Goal: Information Seeking & Learning: Learn about a topic

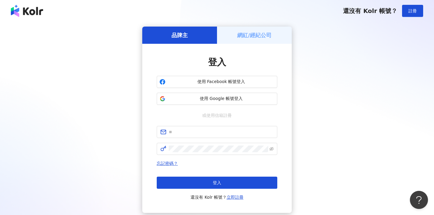
click at [90, 118] on div "品牌主 網紅/經紀公司 登入 使用 Facebook 帳號登入 使用 Google 帳號登入 或使用信箱註冊 忘記密碼？ 登入 還沒有 Kolr 帳號？ 立即…" at bounding box center [217, 120] width 420 height 186
click at [198, 134] on input "text" at bounding box center [221, 132] width 105 height 7
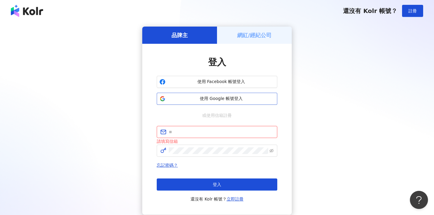
click at [226, 99] on span "使用 Google 帳號登入" at bounding box center [221, 99] width 107 height 6
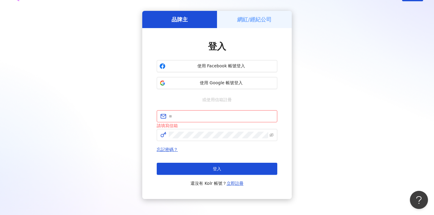
scroll to position [18, 0]
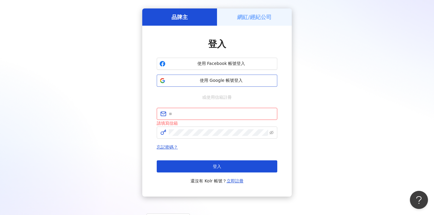
click at [226, 81] on span "使用 Google 帳號登入" at bounding box center [221, 81] width 107 height 6
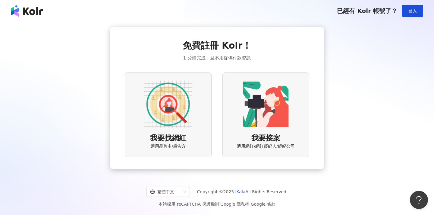
click at [184, 98] on img at bounding box center [168, 104] width 48 height 48
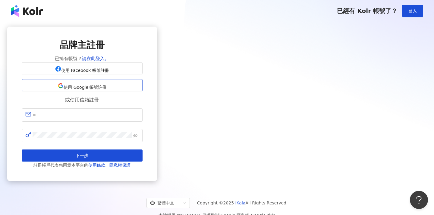
click at [107, 90] on span "使用 Google 帳號註冊" at bounding box center [85, 87] width 43 height 5
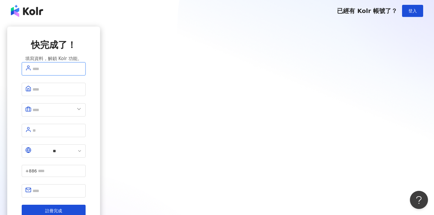
click at [82, 73] on input "text" at bounding box center [57, 69] width 49 height 8
type input "*"
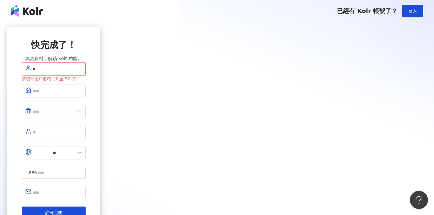
click at [82, 73] on input "*" at bounding box center [57, 69] width 49 height 8
type input "*"
type input "**"
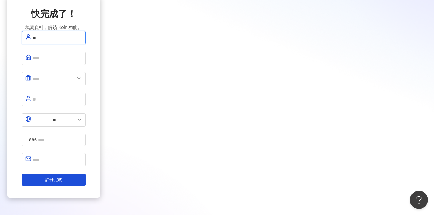
scroll to position [32, 0]
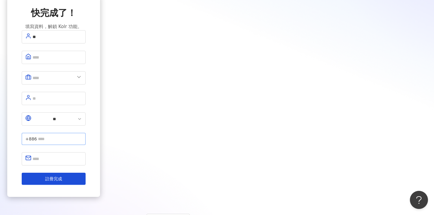
click at [37, 135] on span "+886" at bounding box center [30, 138] width 11 height 7
type input "**********"
click at [82, 155] on input "text" at bounding box center [57, 159] width 49 height 8
type input "*"
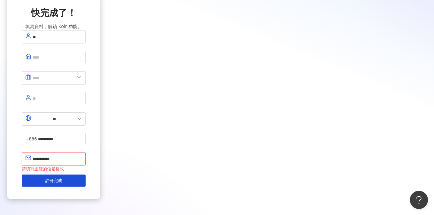
click at [82, 155] on input "**********" at bounding box center [57, 159] width 49 height 8
type input "**********"
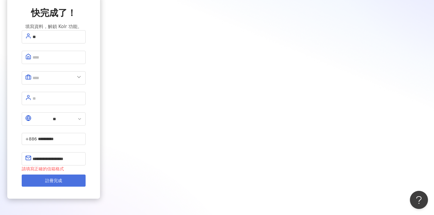
click at [62, 178] on span "註冊完成" at bounding box center [53, 180] width 17 height 5
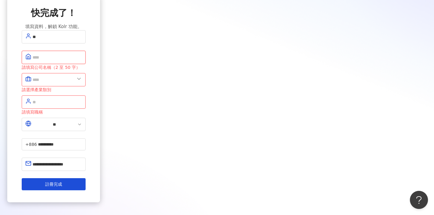
click at [82, 61] on input "text" at bounding box center [57, 57] width 49 height 8
type input "*"
type input "****"
click at [75, 81] on input "text" at bounding box center [54, 80] width 42 height 8
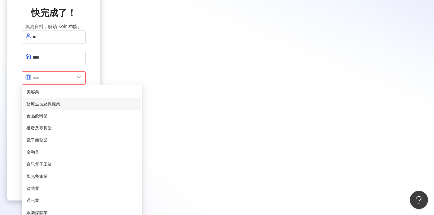
click at [138, 105] on span "醫療生技及保健業" at bounding box center [82, 103] width 111 height 7
type input "********"
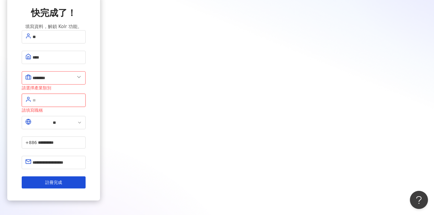
click at [82, 98] on input "text" at bounding box center [57, 100] width 49 height 8
type input "*"
type input "**"
click at [86, 176] on button "註冊完成" at bounding box center [54, 182] width 64 height 12
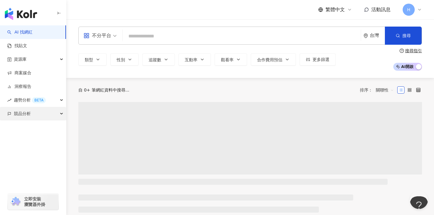
click at [21, 116] on span "競品分析" at bounding box center [22, 114] width 17 height 14
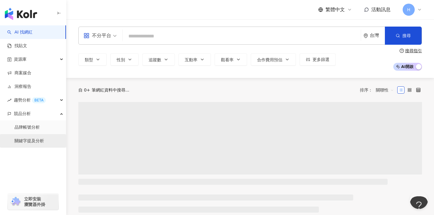
click at [37, 141] on link "關鍵字提及分析" at bounding box center [29, 141] width 30 height 6
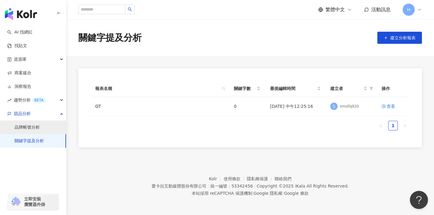
click at [32, 126] on link "品牌帳號分析" at bounding box center [26, 127] width 25 height 6
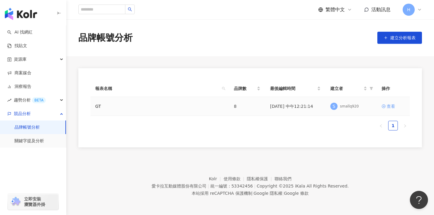
click at [390, 106] on div "查看" at bounding box center [391, 106] width 8 height 7
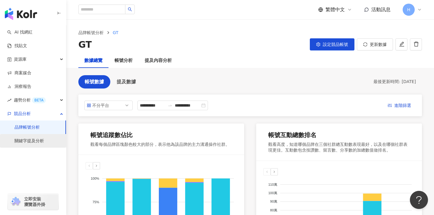
click at [29, 142] on link "關鍵字提及分析" at bounding box center [29, 141] width 30 height 6
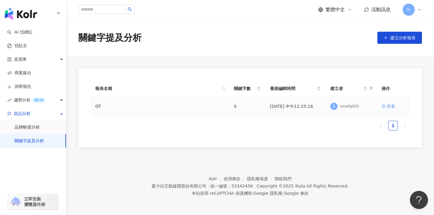
click at [393, 107] on div "查看" at bounding box center [391, 106] width 8 height 7
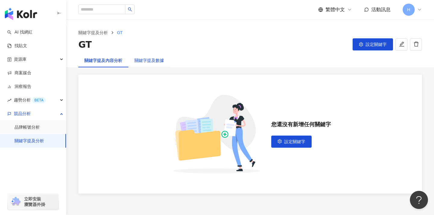
click at [153, 60] on div "關鍵字提及數據" at bounding box center [150, 60] width 30 height 7
click at [97, 11] on input "search" at bounding box center [101, 10] width 47 height 10
click at [132, 11] on icon "search" at bounding box center [130, 10] width 4 height 4
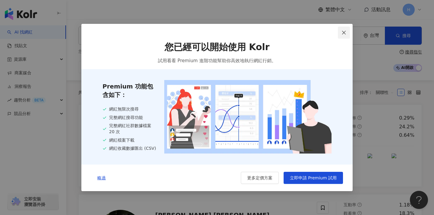
click at [344, 33] on icon "close" at bounding box center [344, 32] width 5 height 5
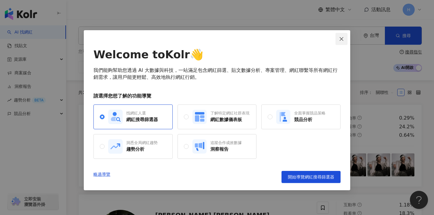
click at [343, 40] on icon "close" at bounding box center [341, 39] width 5 height 5
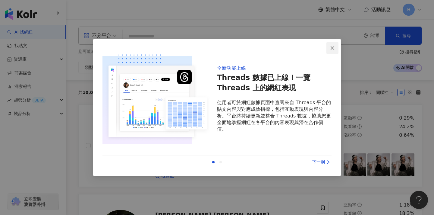
click at [331, 48] on icon "close" at bounding box center [332, 48] width 5 height 5
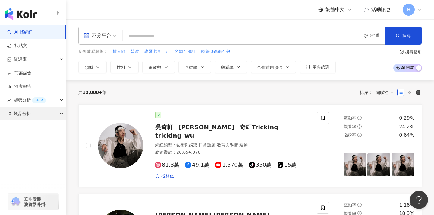
click at [62, 113] on div "競品分析" at bounding box center [33, 114] width 66 height 14
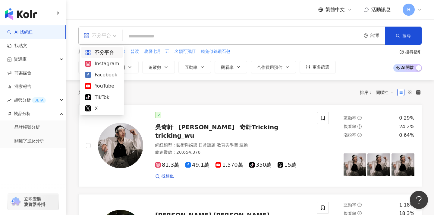
click at [115, 37] on span "不分平台" at bounding box center [100, 36] width 33 height 10
click at [107, 63] on div "Instagram" at bounding box center [102, 64] width 34 height 8
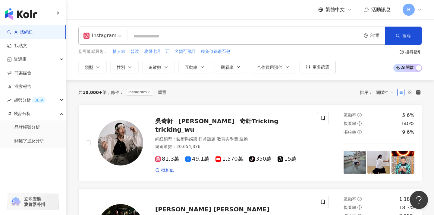
click at [369, 36] on div "台灣" at bounding box center [374, 35] width 21 height 17
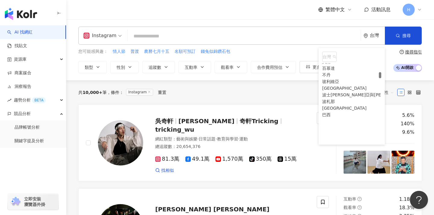
scroll to position [372, 0]
click at [220, 37] on input "search" at bounding box center [244, 35] width 228 height 11
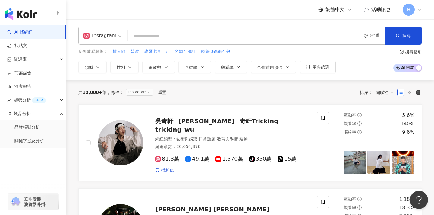
click at [152, 37] on input "search" at bounding box center [244, 35] width 228 height 11
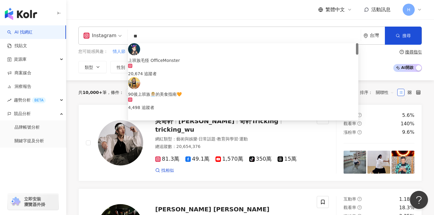
type input "*"
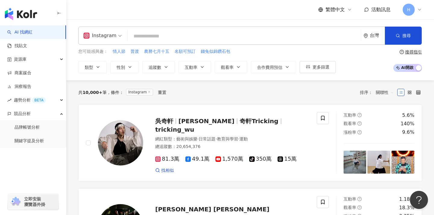
click at [137, 35] on input "search" at bounding box center [244, 35] width 228 height 11
type input "*"
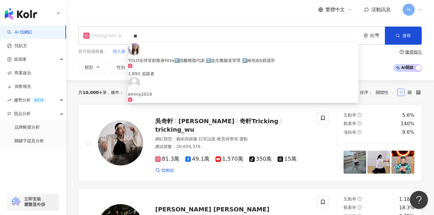
click at [104, 43] on span at bounding box center [103, 35] width 38 height 17
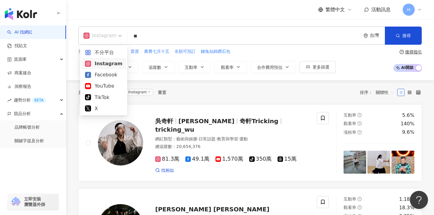
click at [105, 62] on div "Instagram" at bounding box center [103, 64] width 37 height 8
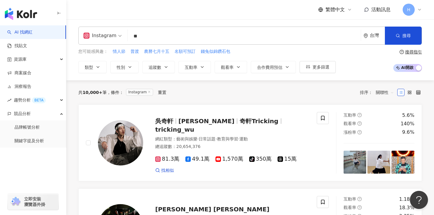
click at [166, 35] on input "**" at bounding box center [244, 35] width 228 height 11
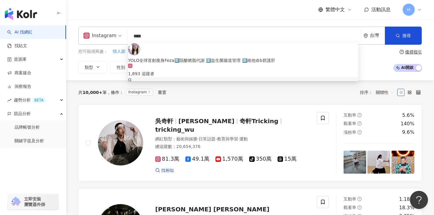
click at [210, 84] on span "護肝OR" at bounding box center [202, 86] width 14 height 5
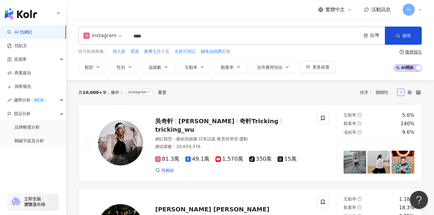
click at [170, 40] on input "****" at bounding box center [244, 35] width 228 height 11
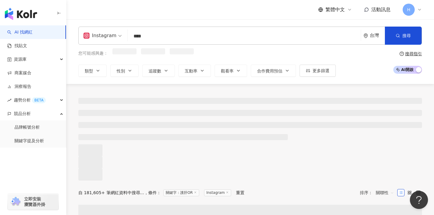
click at [162, 37] on input "****" at bounding box center [244, 35] width 228 height 11
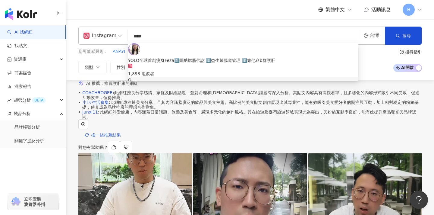
type input "****"
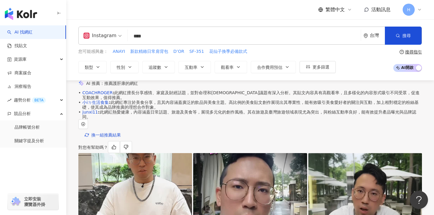
click at [161, 65] on span "追蹤數" at bounding box center [155, 67] width 13 height 5
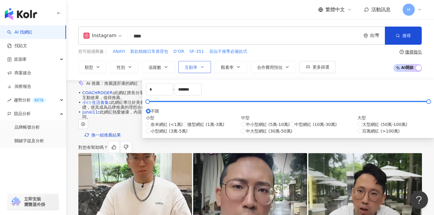
click at [193, 68] on span "互動率" at bounding box center [191, 67] width 13 height 5
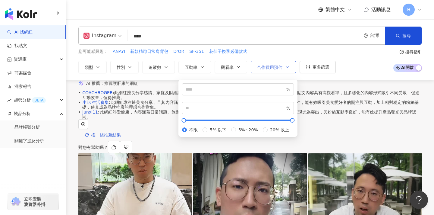
click at [272, 65] on span "合作費用預估" at bounding box center [269, 67] width 25 height 5
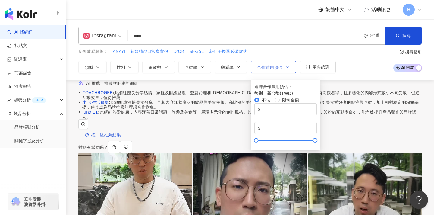
click at [281, 67] on span "合作費用預估" at bounding box center [269, 67] width 25 height 5
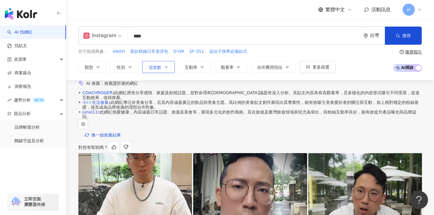
click at [161, 66] on span "追蹤數" at bounding box center [155, 67] width 13 height 5
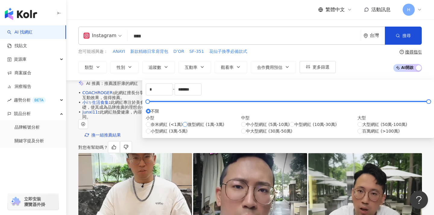
type input "*****"
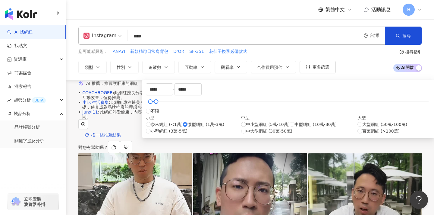
click at [156, 39] on input "****" at bounding box center [244, 35] width 228 height 11
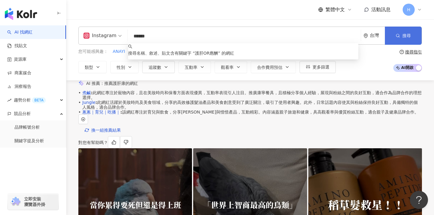
click at [409, 34] on span "搜尋" at bounding box center [407, 35] width 8 height 5
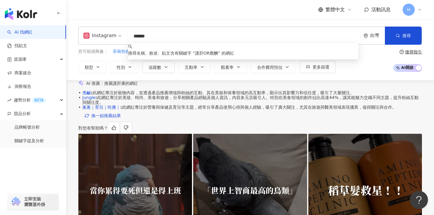
click at [194, 36] on input "******" at bounding box center [244, 35] width 228 height 11
type input "*"
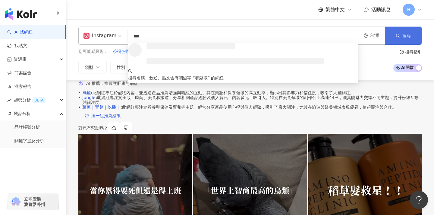
type input "***"
click at [399, 37] on icon "button" at bounding box center [398, 35] width 4 height 4
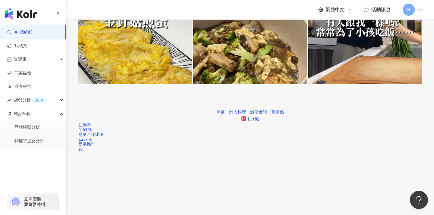
scroll to position [178, 0]
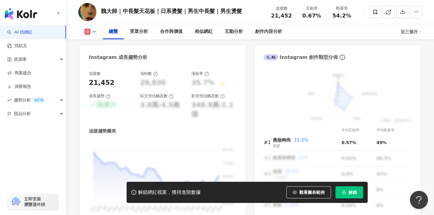
scroll to position [324, 0]
click at [200, 107] on div "348.9萬-1.1億" at bounding box center [214, 109] width 45 height 19
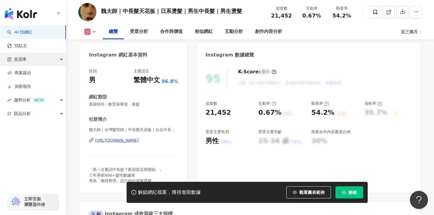
click at [26, 61] on span "資源庫" at bounding box center [20, 59] width 13 height 14
click at [28, 58] on div "資源庫" at bounding box center [33, 59] width 66 height 14
click at [23, 72] on link "商案媒合" at bounding box center [19, 73] width 24 height 6
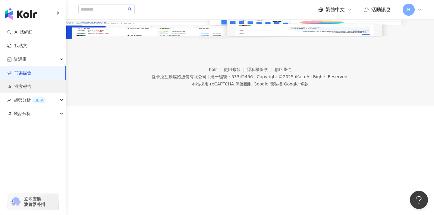
click at [20, 84] on link "洞察報告" at bounding box center [19, 87] width 24 height 6
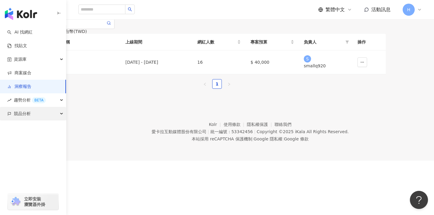
click at [33, 114] on div "競品分析" at bounding box center [33, 114] width 66 height 14
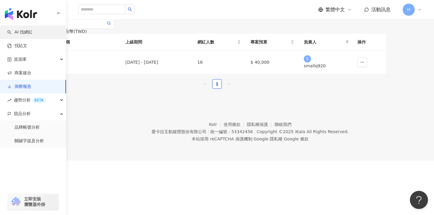
click at [24, 29] on link "AI 找網紅" at bounding box center [19, 32] width 25 height 6
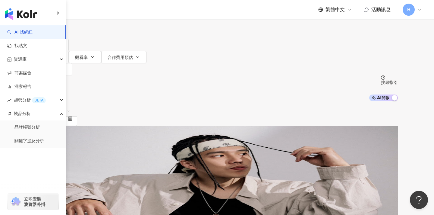
scroll to position [37, 0]
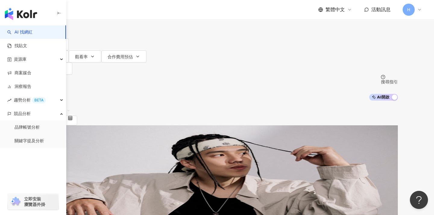
click at [287, 180] on div "網紅類型 ： 藝術與娛樂 · 日常話題 · 教育與學習 · 運動 總追蹤數 ： 20,654,376" at bounding box center [217, 185] width 362 height 10
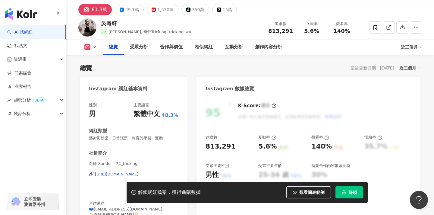
scroll to position [46, 0]
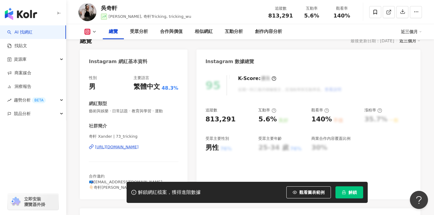
click at [94, 31] on icon at bounding box center [94, 31] width 5 height 5
click at [156, 43] on div "總覽 最後更新日期：2025/8/28 近三個月" at bounding box center [250, 41] width 341 height 8
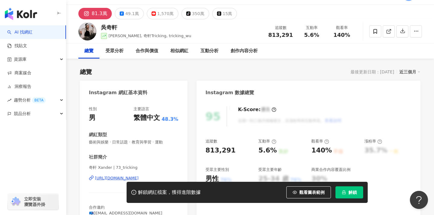
scroll to position [0, 0]
